Goal: Transaction & Acquisition: Purchase product/service

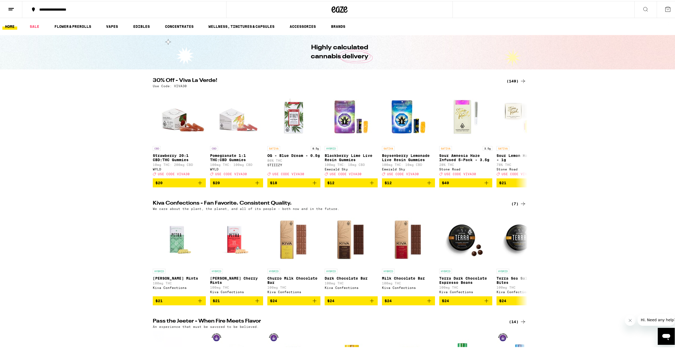
click at [508, 80] on div "(149)" at bounding box center [517, 80] width 20 height 6
click at [517, 80] on div "(147)" at bounding box center [517, 80] width 20 height 6
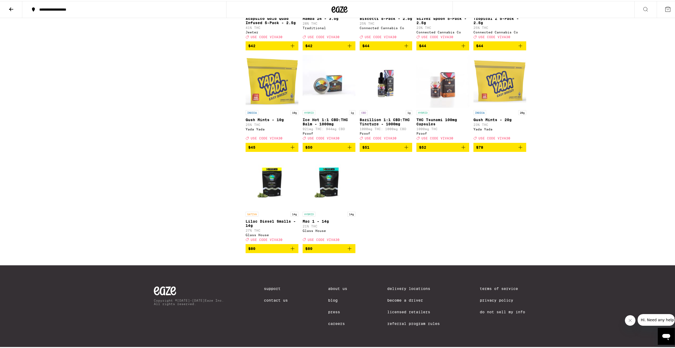
scroll to position [2917, 0]
click at [518, 148] on icon "Add to bag" at bounding box center [520, 147] width 4 height 4
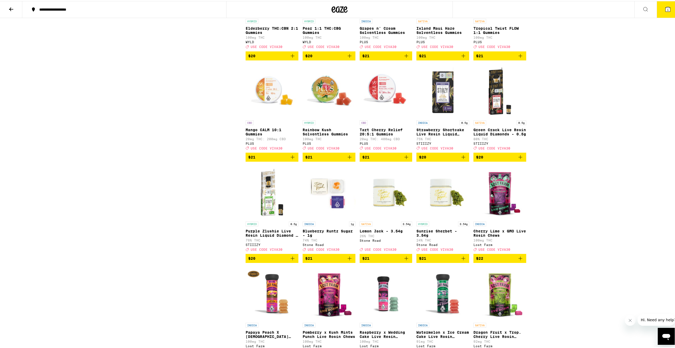
scroll to position [1432, 0]
click at [519, 160] on icon "Add to bag" at bounding box center [520, 156] width 6 height 6
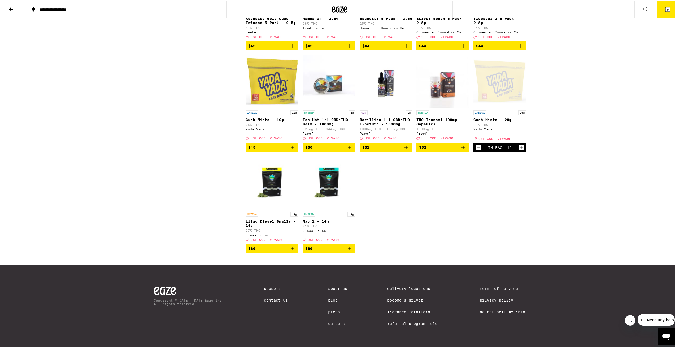
scroll to position [2890, 0]
click at [669, 9] on button "2" at bounding box center [668, 8] width 22 height 16
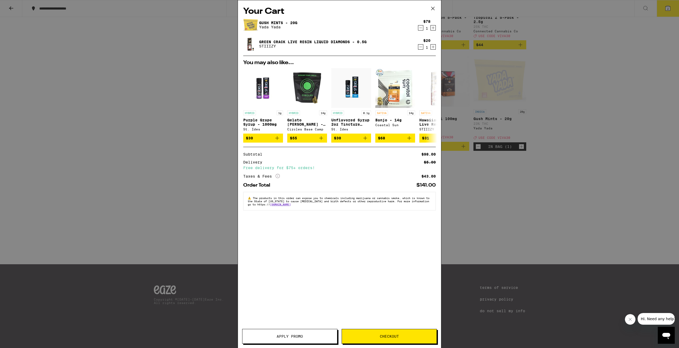
click at [297, 335] on span "Apply Promo" at bounding box center [290, 337] width 26 height 4
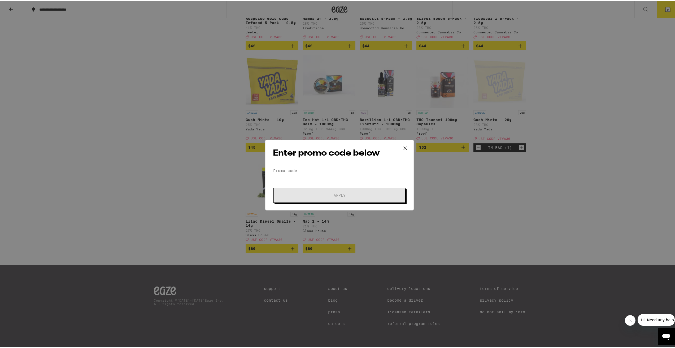
click at [309, 171] on input "Promo Code" at bounding box center [339, 170] width 133 height 8
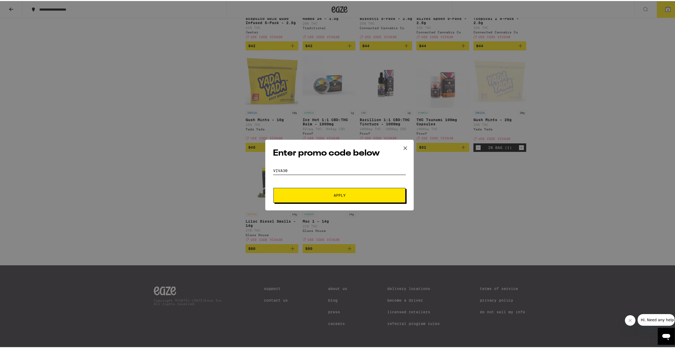
type input "viva30"
click at [357, 196] on span "Apply" at bounding box center [339, 195] width 95 height 4
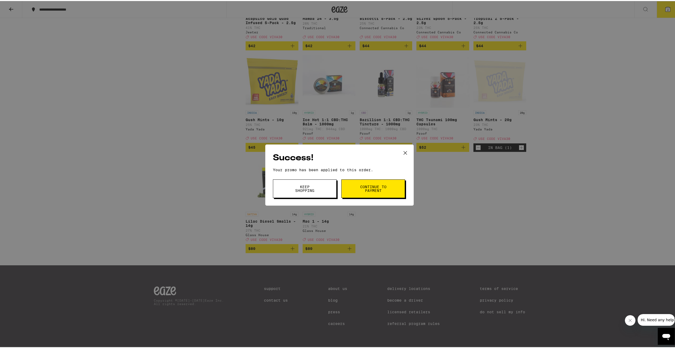
click at [307, 190] on span "Keep Shopping" at bounding box center [304, 187] width 27 height 7
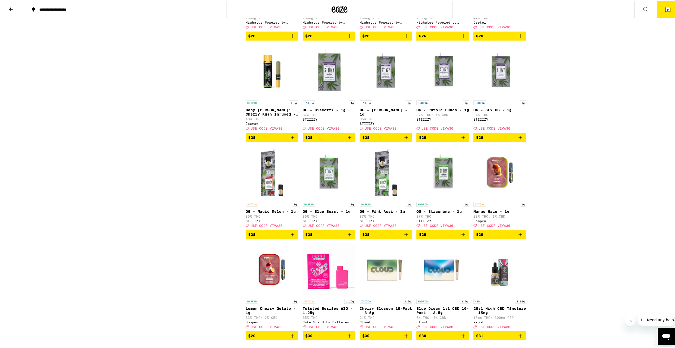
scroll to position [2041, 0]
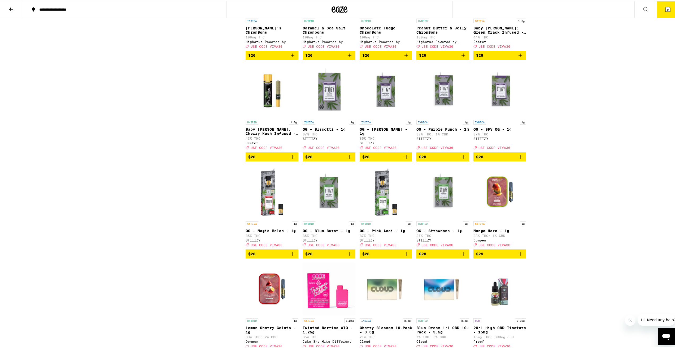
click at [665, 6] on icon at bounding box center [667, 8] width 5 height 5
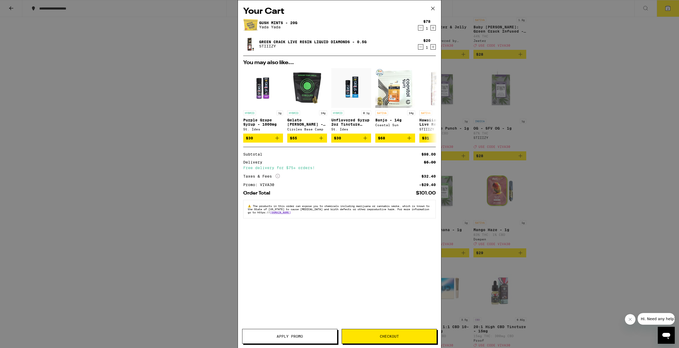
click at [582, 79] on div "Your Cart Gush Mints - 20g Yada Yada $78 1 Green Crack Live Resin Liquid Diamon…" at bounding box center [339, 174] width 679 height 348
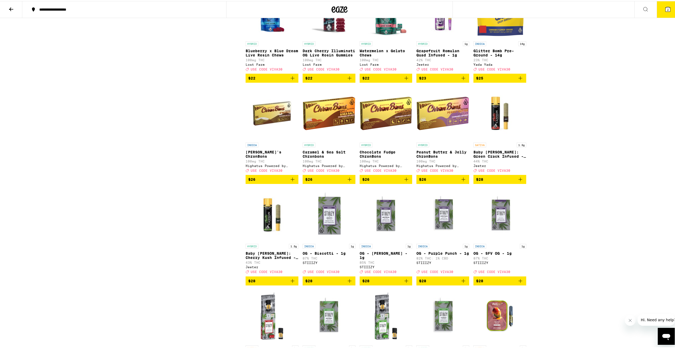
scroll to position [1882, 0]
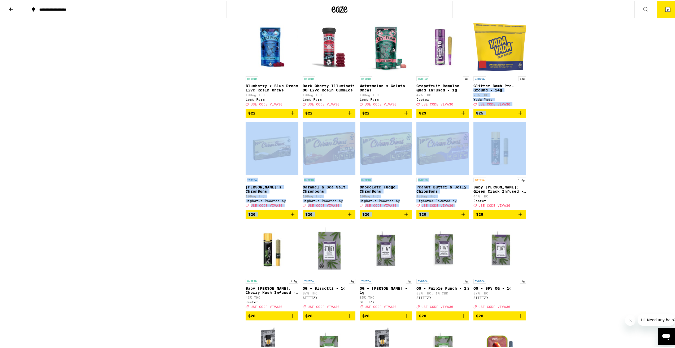
drag, startPoint x: 675, startPoint y: 216, endPoint x: 665, endPoint y: 165, distance: 52.2
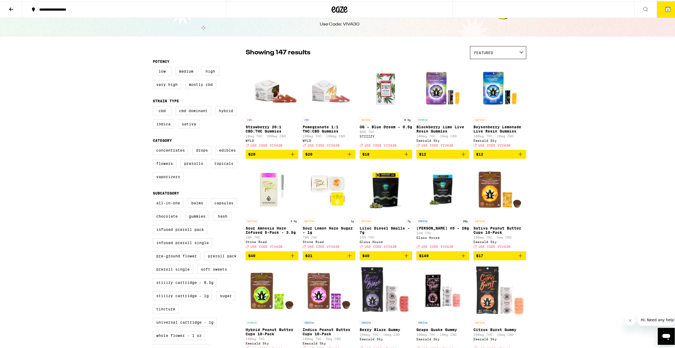
scroll to position [0, 0]
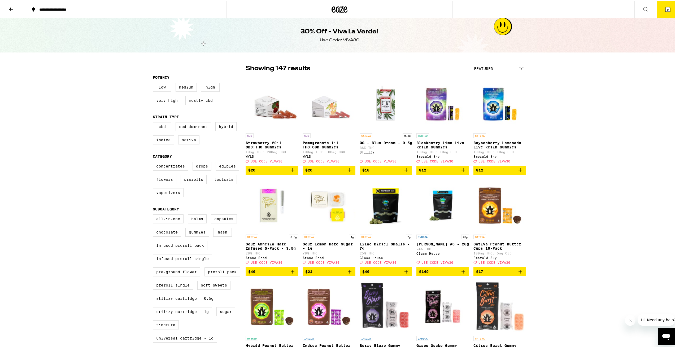
click at [4, 6] on button at bounding box center [11, 8] width 22 height 17
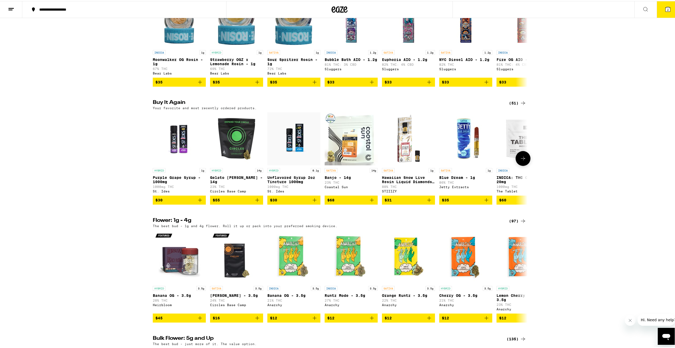
scroll to position [477, 0]
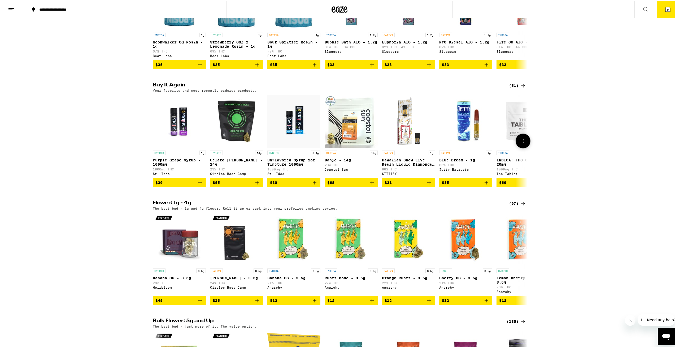
click at [521, 143] on icon at bounding box center [523, 140] width 6 height 6
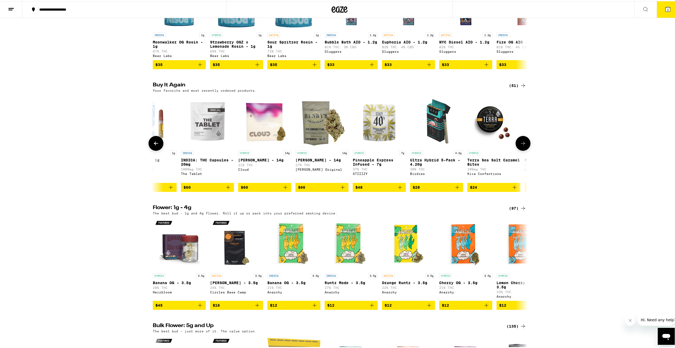
click at [521, 144] on icon at bounding box center [523, 143] width 4 height 4
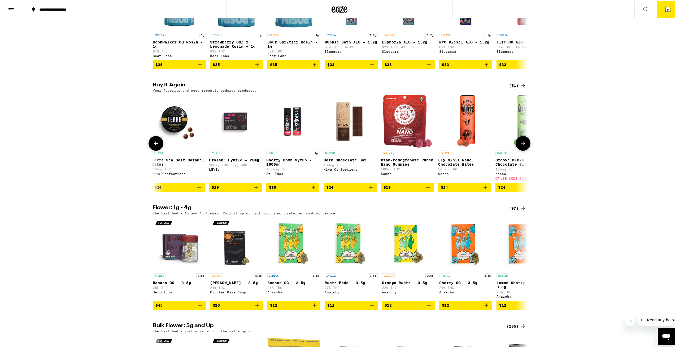
click at [521, 144] on icon at bounding box center [523, 143] width 4 height 4
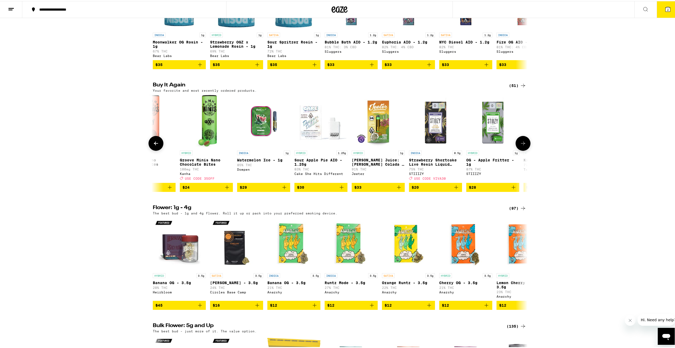
click at [521, 144] on icon at bounding box center [523, 143] width 4 height 4
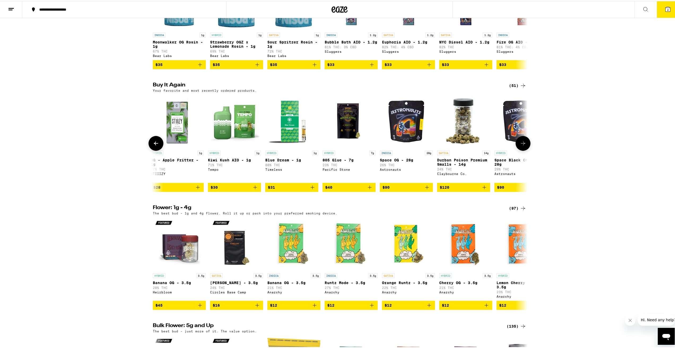
click at [521, 144] on icon at bounding box center [523, 143] width 4 height 4
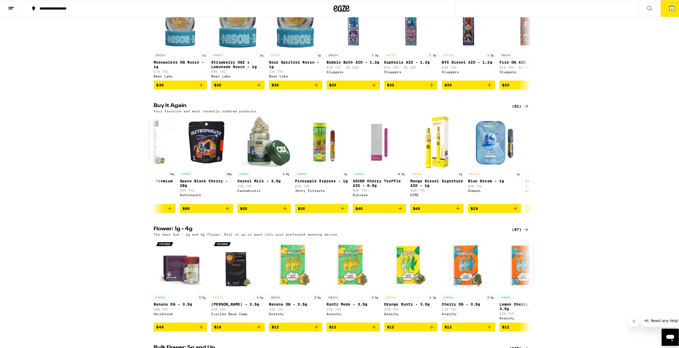
scroll to position [451, 0]
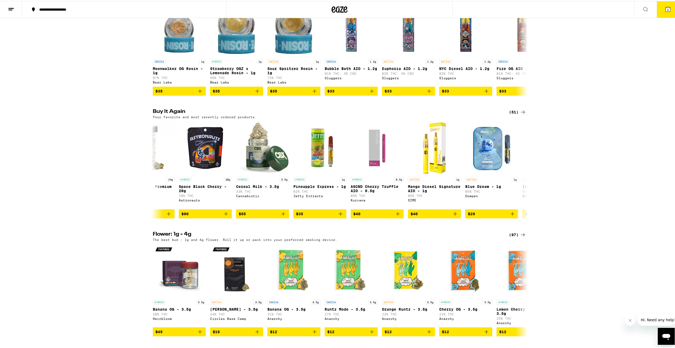
click at [665, 8] on icon at bounding box center [667, 8] width 5 height 5
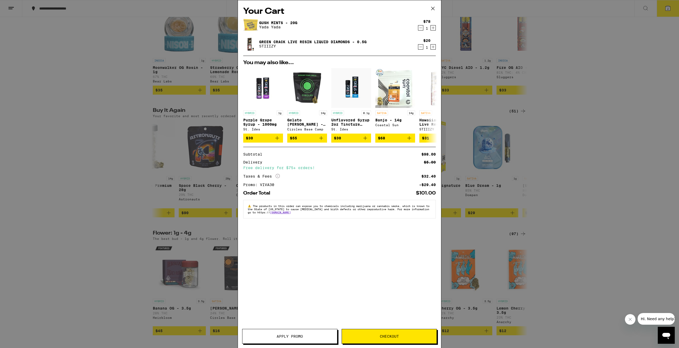
click at [393, 336] on span "Checkout" at bounding box center [389, 337] width 19 height 4
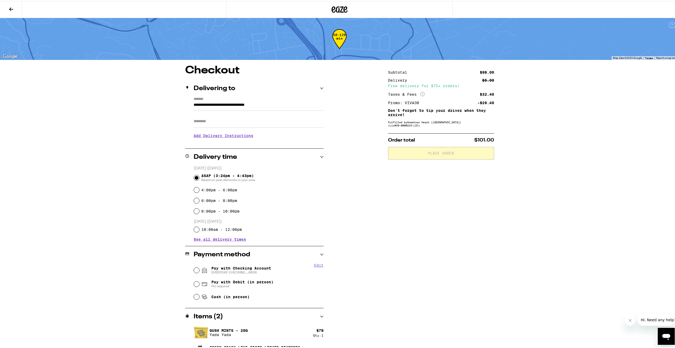
click at [226, 269] on span "Pay with Checking Account EVERYDAY CHECKING ...8806" at bounding box center [241, 269] width 60 height 8
click at [199, 269] on input "Pay with Checking Account EVERYDAY CHECKING ...8806" at bounding box center [196, 269] width 5 height 5
radio input "true"
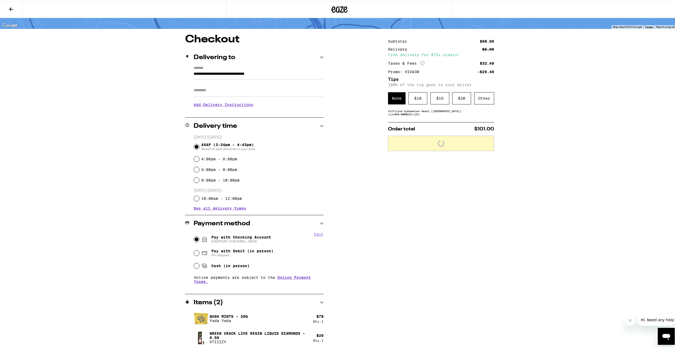
scroll to position [32, 0]
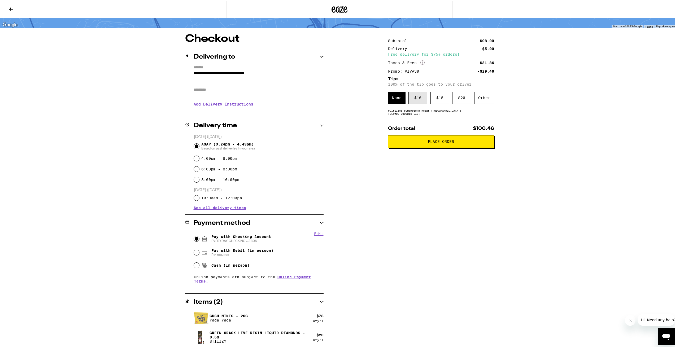
click at [412, 98] on div "$ 10" at bounding box center [417, 97] width 19 height 12
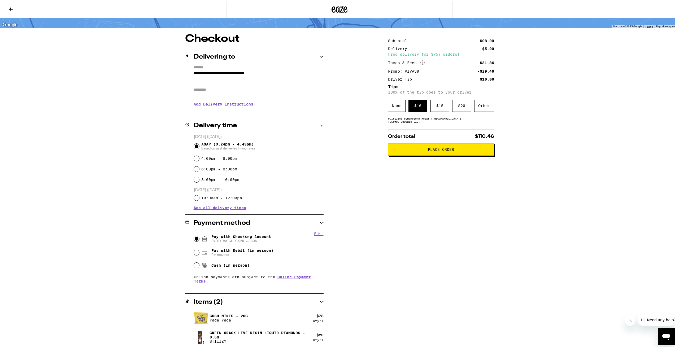
click at [435, 225] on div "Subtotal $98.00 Delivery $5.00 Free delivery for $75+ orders! Taxes & Fees More…" at bounding box center [441, 191] width 106 height 316
click at [373, 227] on div "**********" at bounding box center [340, 191] width 382 height 316
click at [423, 150] on span "Place Order" at bounding box center [441, 149] width 97 height 4
